Goal: Task Accomplishment & Management: Complete application form

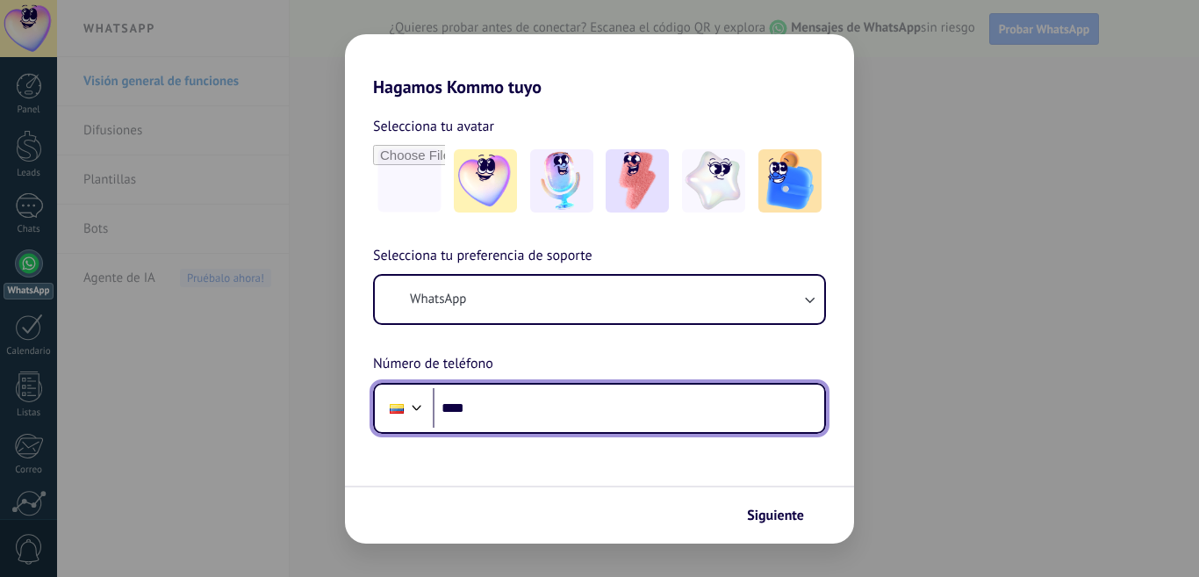
click at [556, 410] on input "****" at bounding box center [628, 408] width 391 height 40
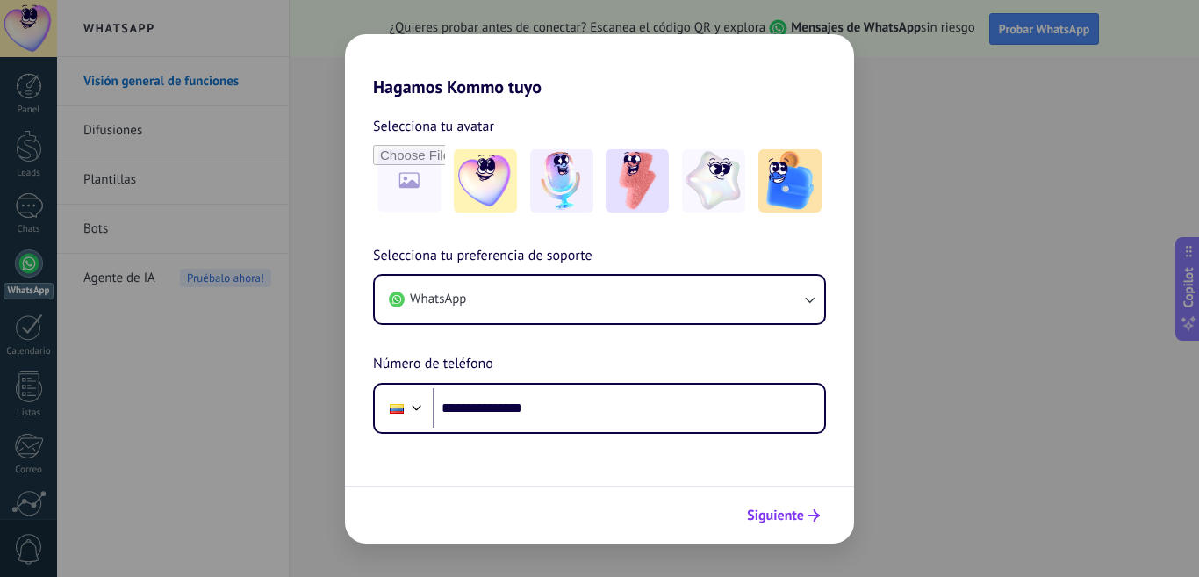
click at [746, 513] on button "Siguiente" at bounding box center [783, 515] width 89 height 30
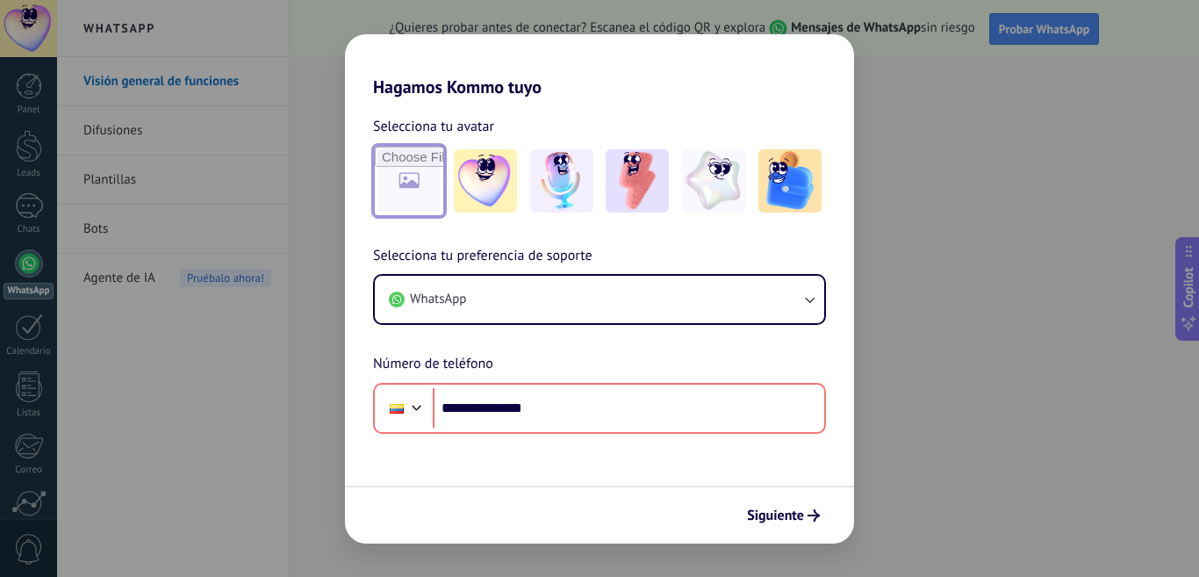
click at [398, 190] on input "file" at bounding box center [409, 181] width 68 height 68
click at [781, 509] on span "Siguiente" at bounding box center [775, 515] width 57 height 12
click at [783, 513] on span "Siguiente" at bounding box center [775, 515] width 57 height 12
click at [785, 520] on span "Siguiente" at bounding box center [775, 515] width 57 height 12
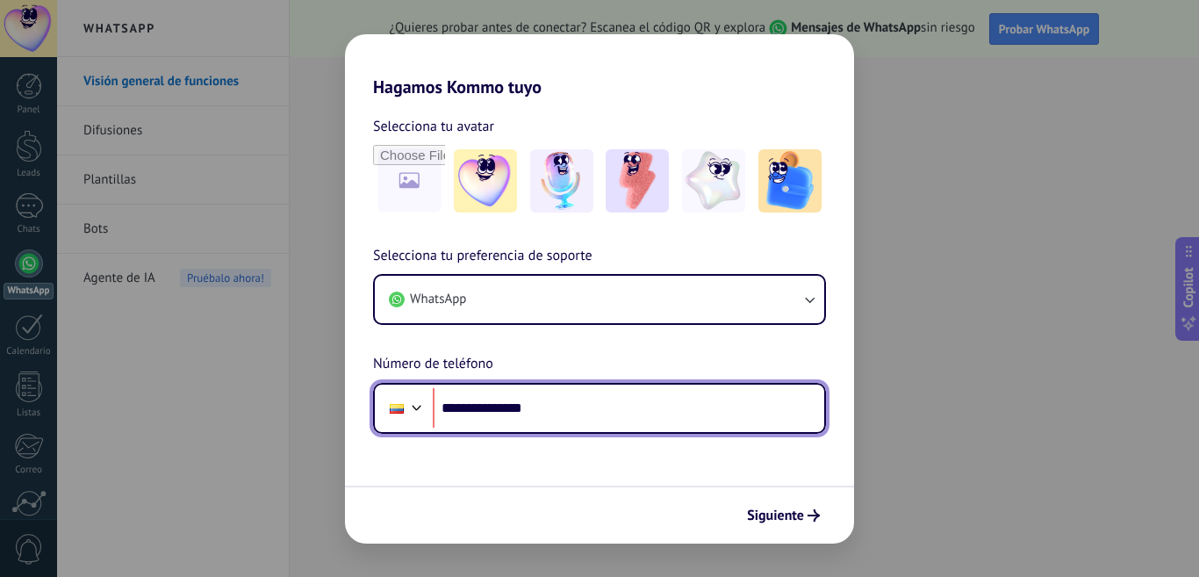
click at [484, 404] on input "**********" at bounding box center [628, 408] width 391 height 40
type input "**********"
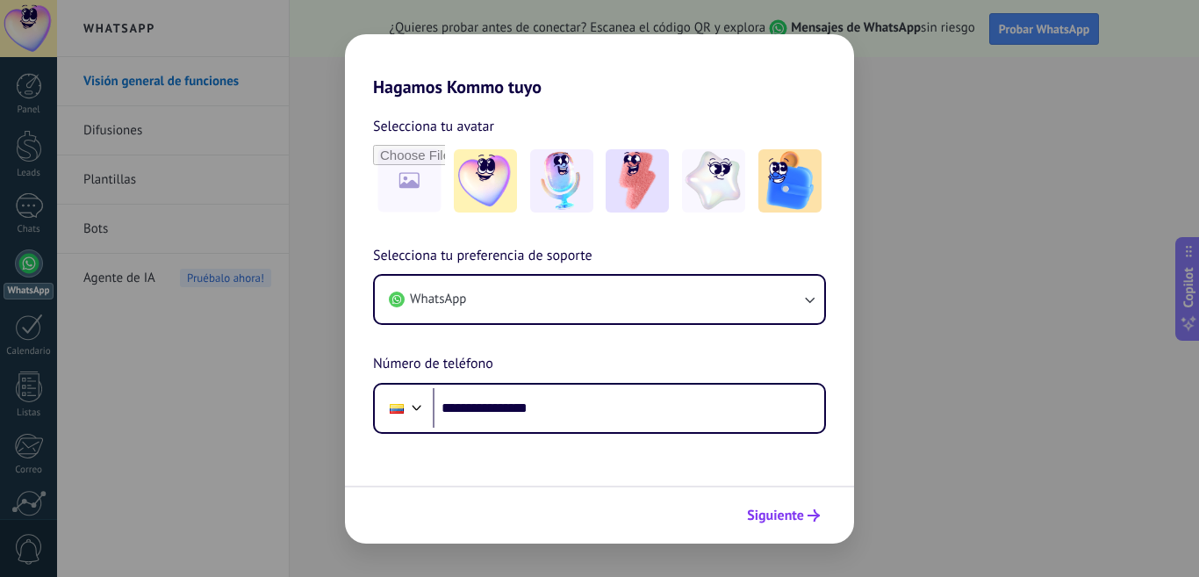
click at [777, 516] on span "Siguiente" at bounding box center [775, 515] width 57 height 12
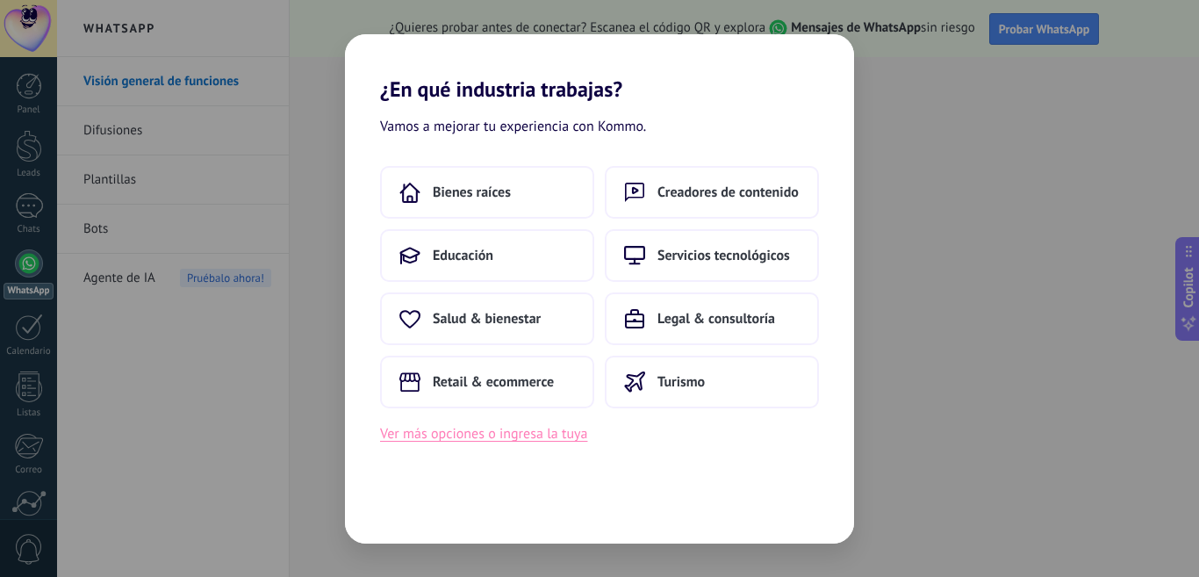
click at [544, 441] on button "Ver más opciones o ingresa la tuya" at bounding box center [483, 433] width 207 height 23
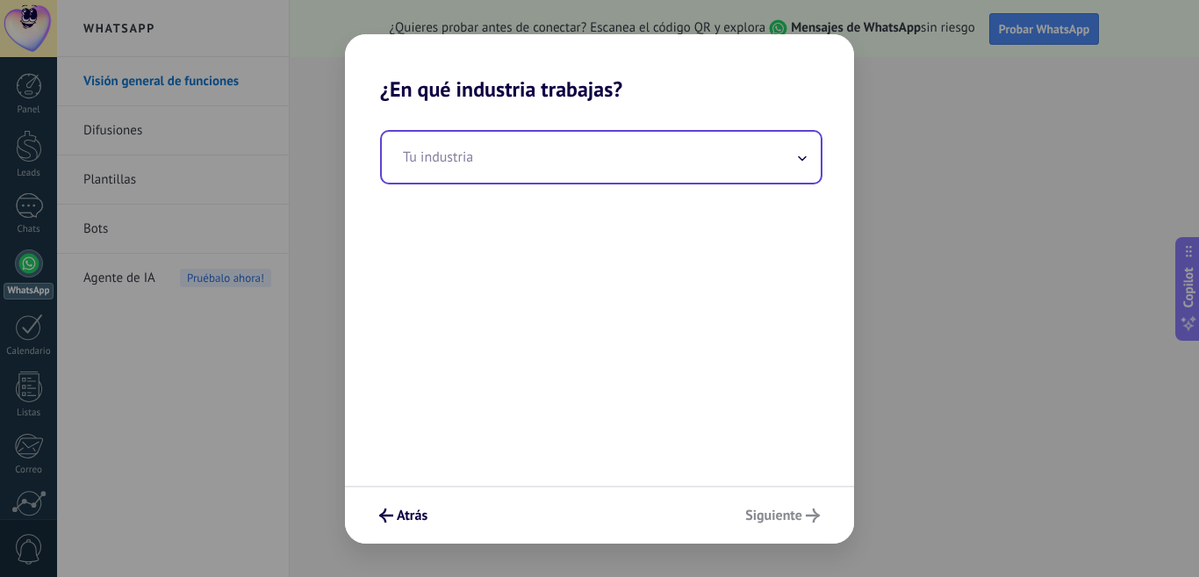
click at [663, 168] on input "text" at bounding box center [601, 157] width 439 height 51
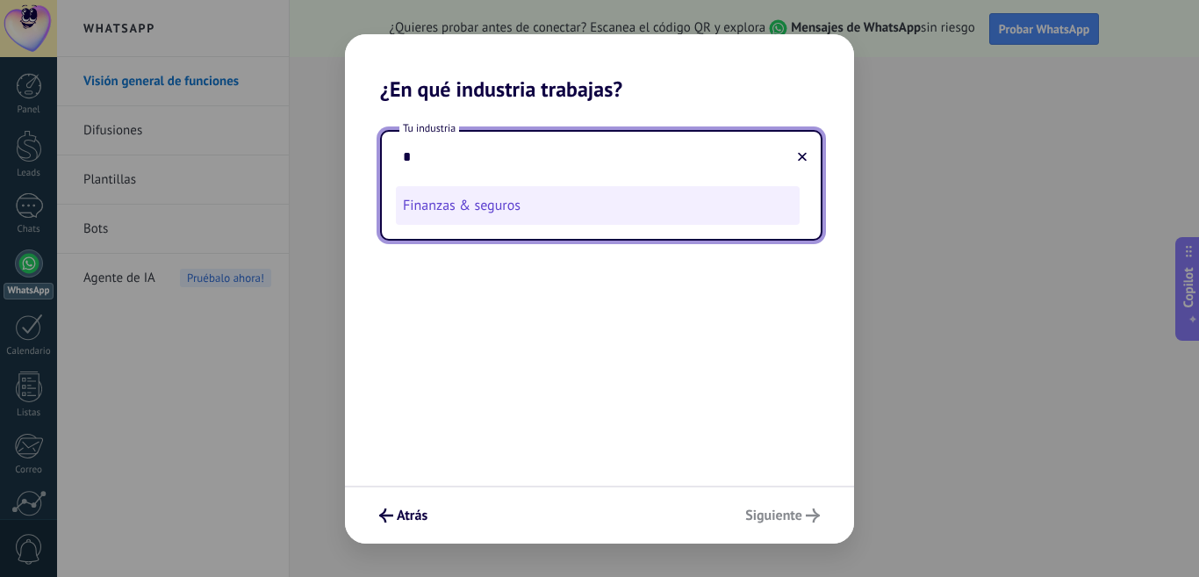
click at [517, 208] on li "Finanzas & seguros" at bounding box center [598, 205] width 404 height 39
type input "**********"
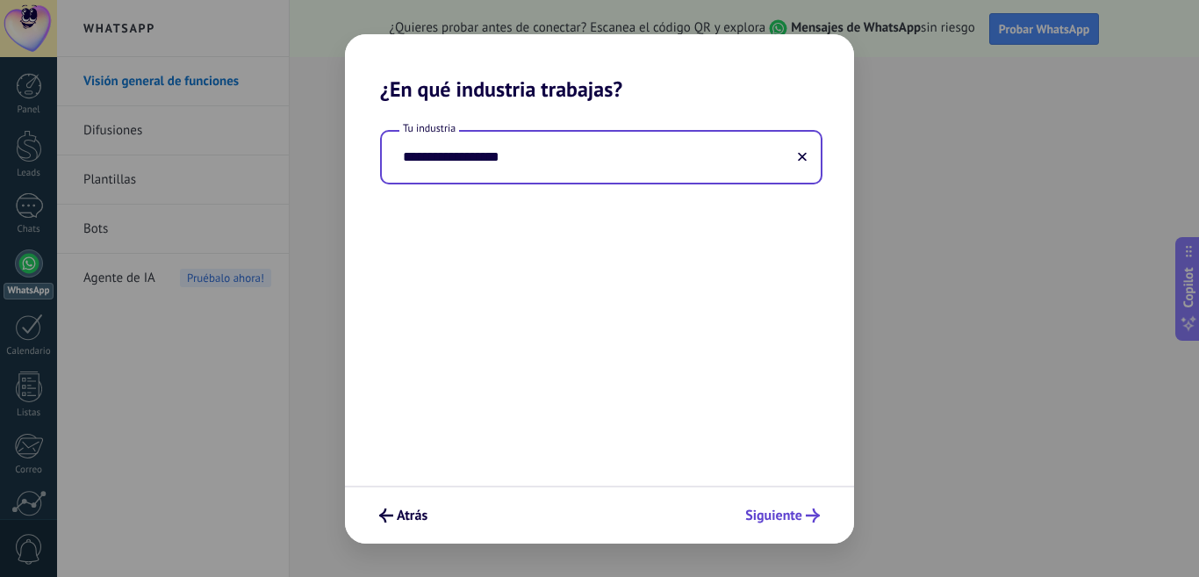
click at [807, 521] on icon "submit" at bounding box center [813, 515] width 14 height 14
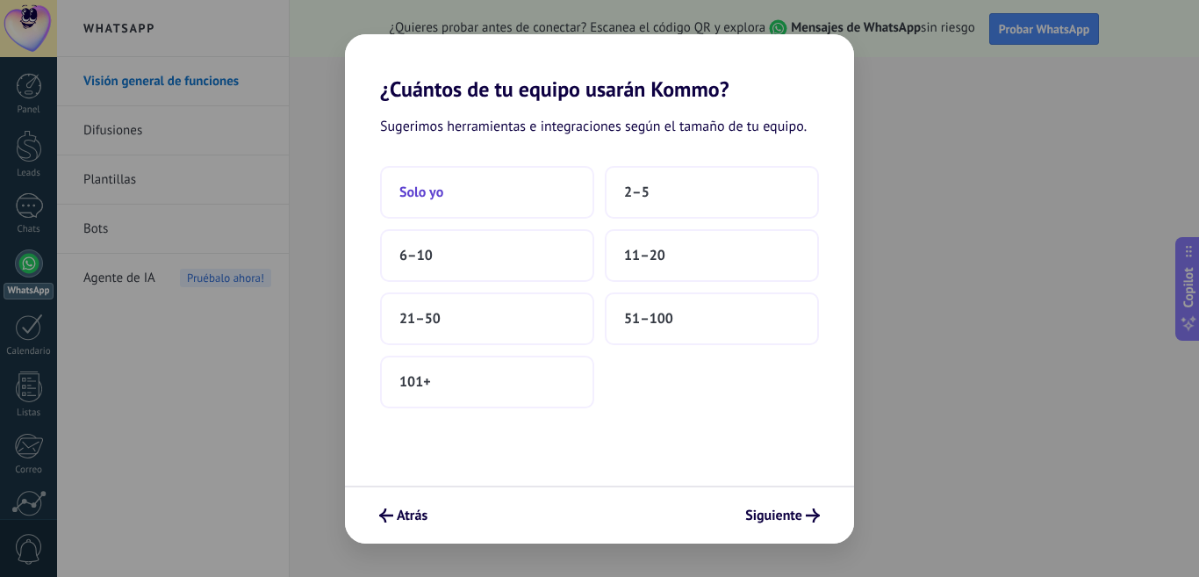
click at [428, 203] on button "Solo yo" at bounding box center [487, 192] width 214 height 53
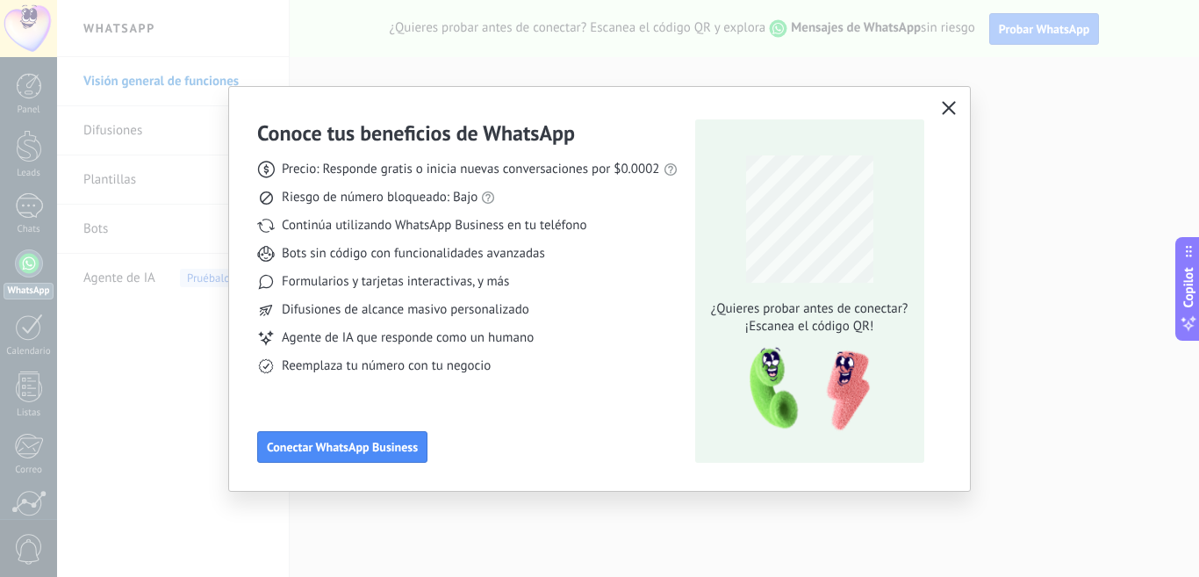
click at [952, 107] on icon "button" at bounding box center [949, 108] width 14 height 14
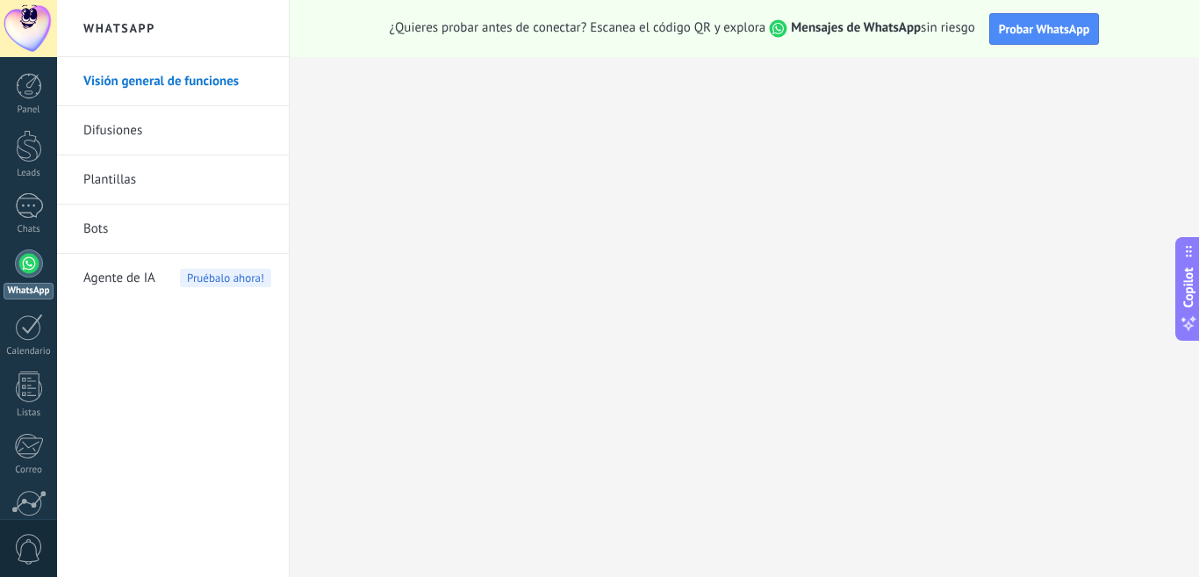
scroll to position [154, 0]
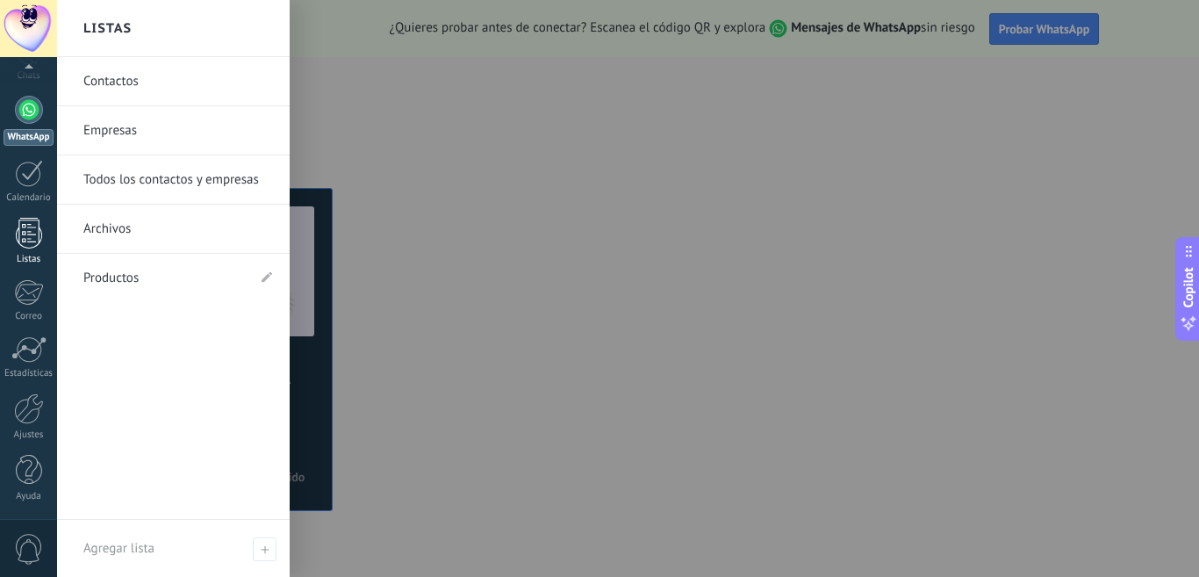
click at [29, 236] on div at bounding box center [29, 233] width 26 height 31
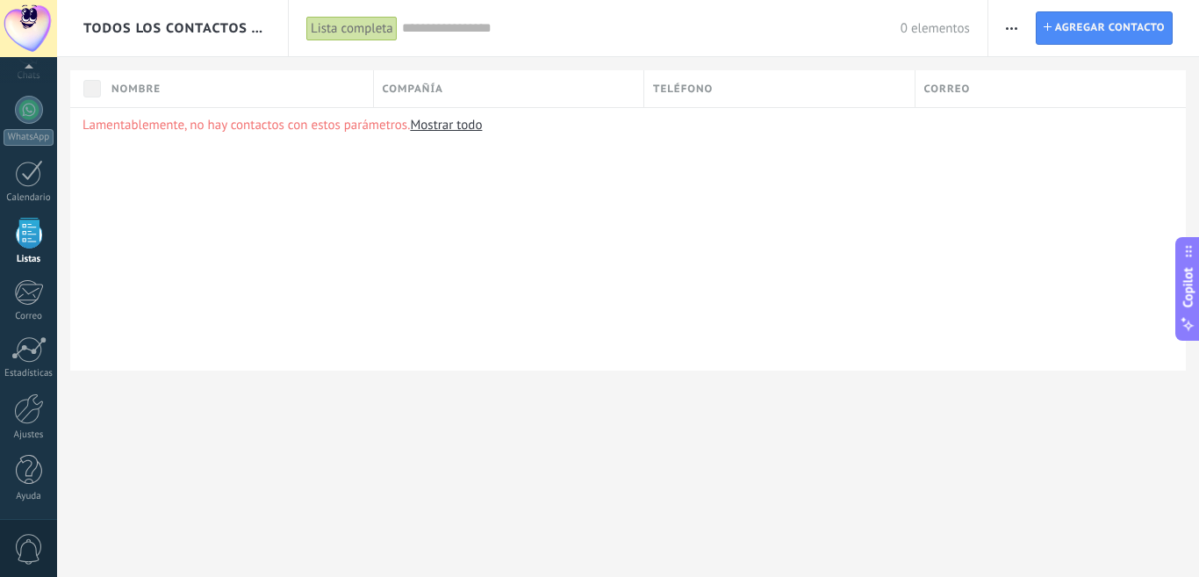
scroll to position [110, 0]
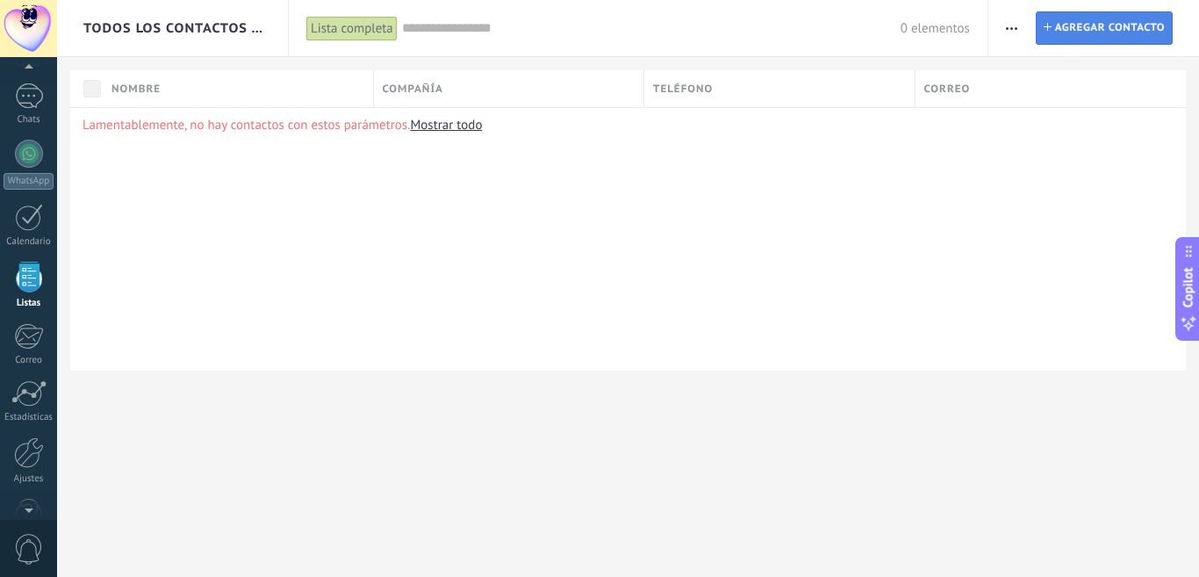
click at [1057, 32] on span "Agregar contacto" at bounding box center [1110, 28] width 110 height 32
click at [1012, 29] on use "button" at bounding box center [1011, 28] width 11 height 3
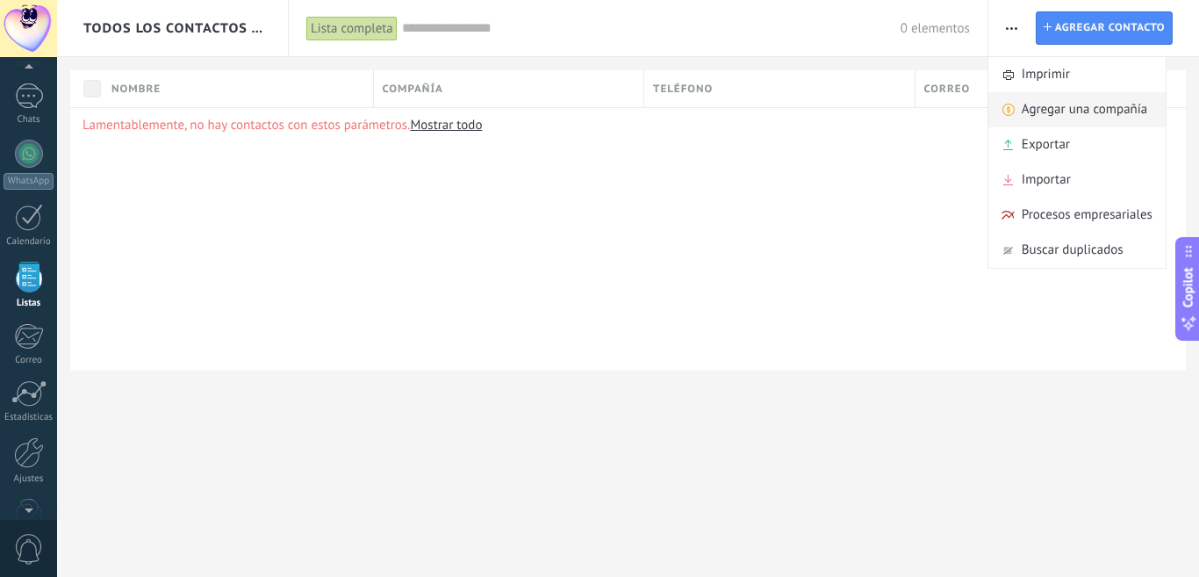
click at [1050, 106] on span "Agregar una compañía" at bounding box center [1083, 109] width 125 height 35
click at [1075, 182] on div "Importar" at bounding box center [1076, 179] width 177 height 35
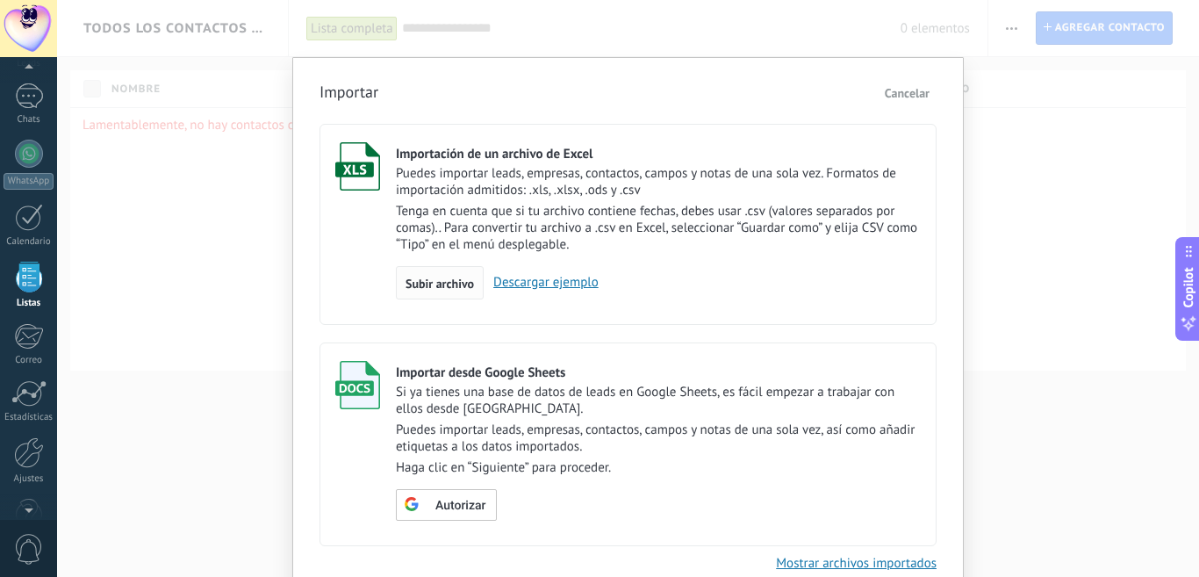
click at [440, 281] on span "Subir archivo" at bounding box center [439, 283] width 68 height 12
click at [0, 0] on input "Importación de un archivo de Excel Puedes importar leads, empresas, contactos, …" at bounding box center [0, 0] width 0 height 0
click at [403, 283] on span at bounding box center [410, 281] width 23 height 23
click at [0, 0] on input "Importación de un archivo de Excel Puedes importar leads, empresas, contactos, …" at bounding box center [0, 0] width 0 height 0
click at [521, 283] on link "Descargar ejemplo" at bounding box center [483, 282] width 115 height 17
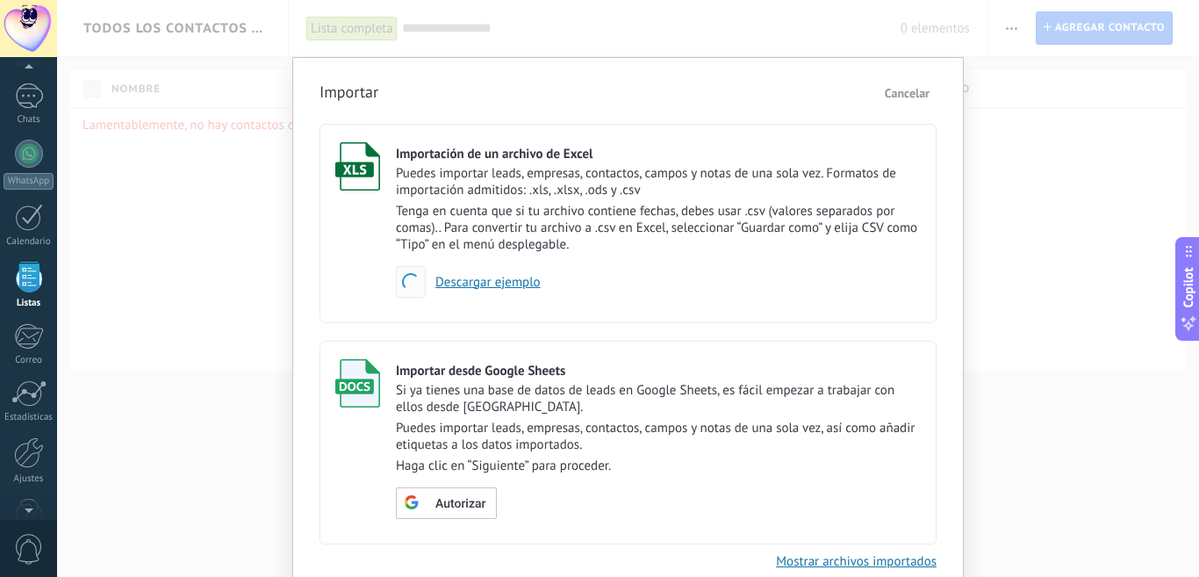
click at [404, 276] on span at bounding box center [410, 281] width 24 height 24
click at [0, 0] on input "Importación de un archivo de Excel Puedes importar leads, empresas, contactos, …" at bounding box center [0, 0] width 0 height 0
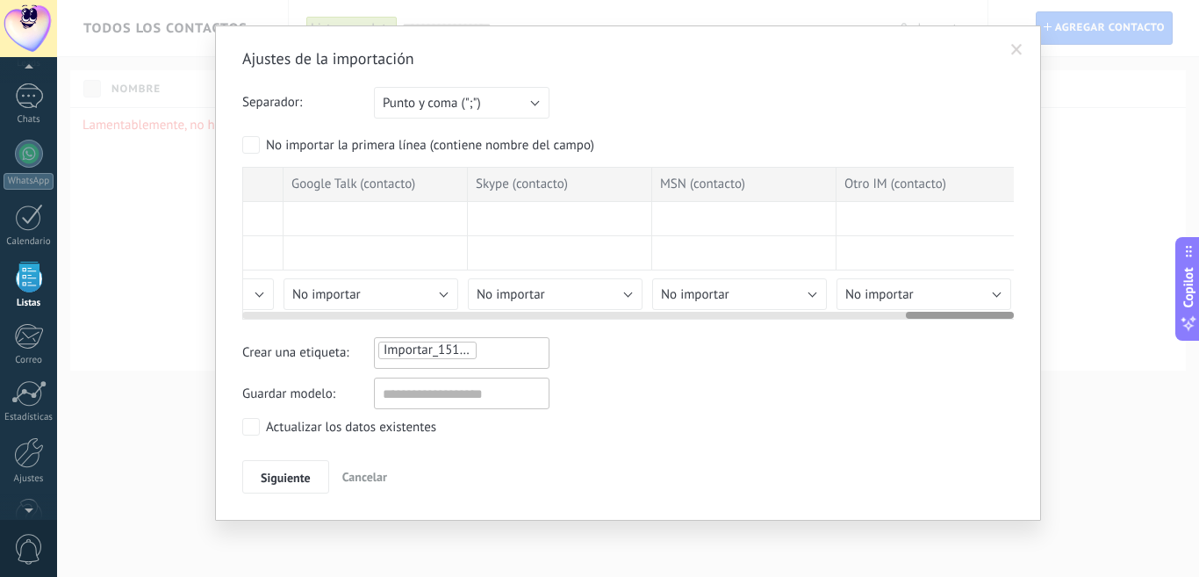
scroll to position [0, 4757]
drag, startPoint x: 316, startPoint y: 317, endPoint x: 1066, endPoint y: 405, distance: 755.4
click at [1066, 405] on div "Ajustes de la importación Separador: Punto y coma (";") Coma (",") Tabulación (…" at bounding box center [628, 288] width 1142 height 577
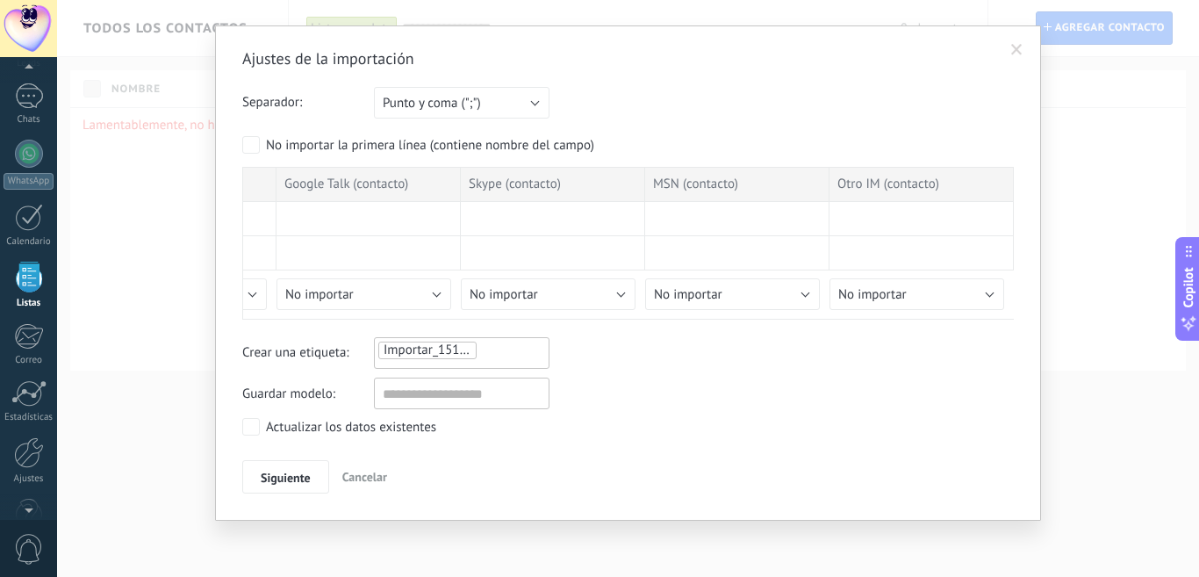
click at [1016, 54] on span at bounding box center [1016, 50] width 11 height 12
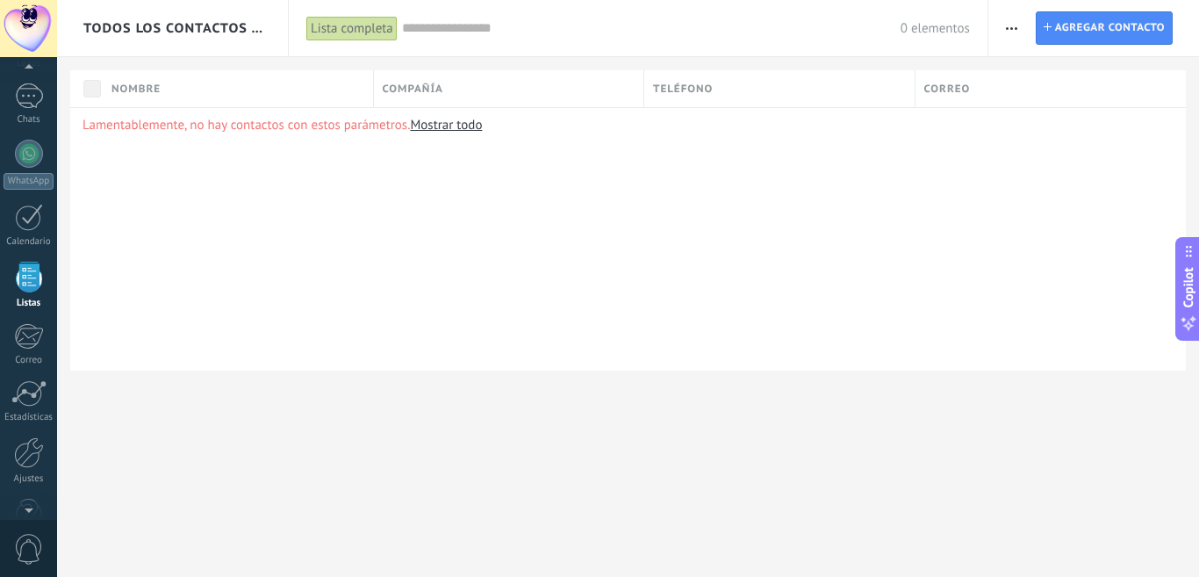
scroll to position [0, 0]
